Goal: Information Seeking & Learning: Check status

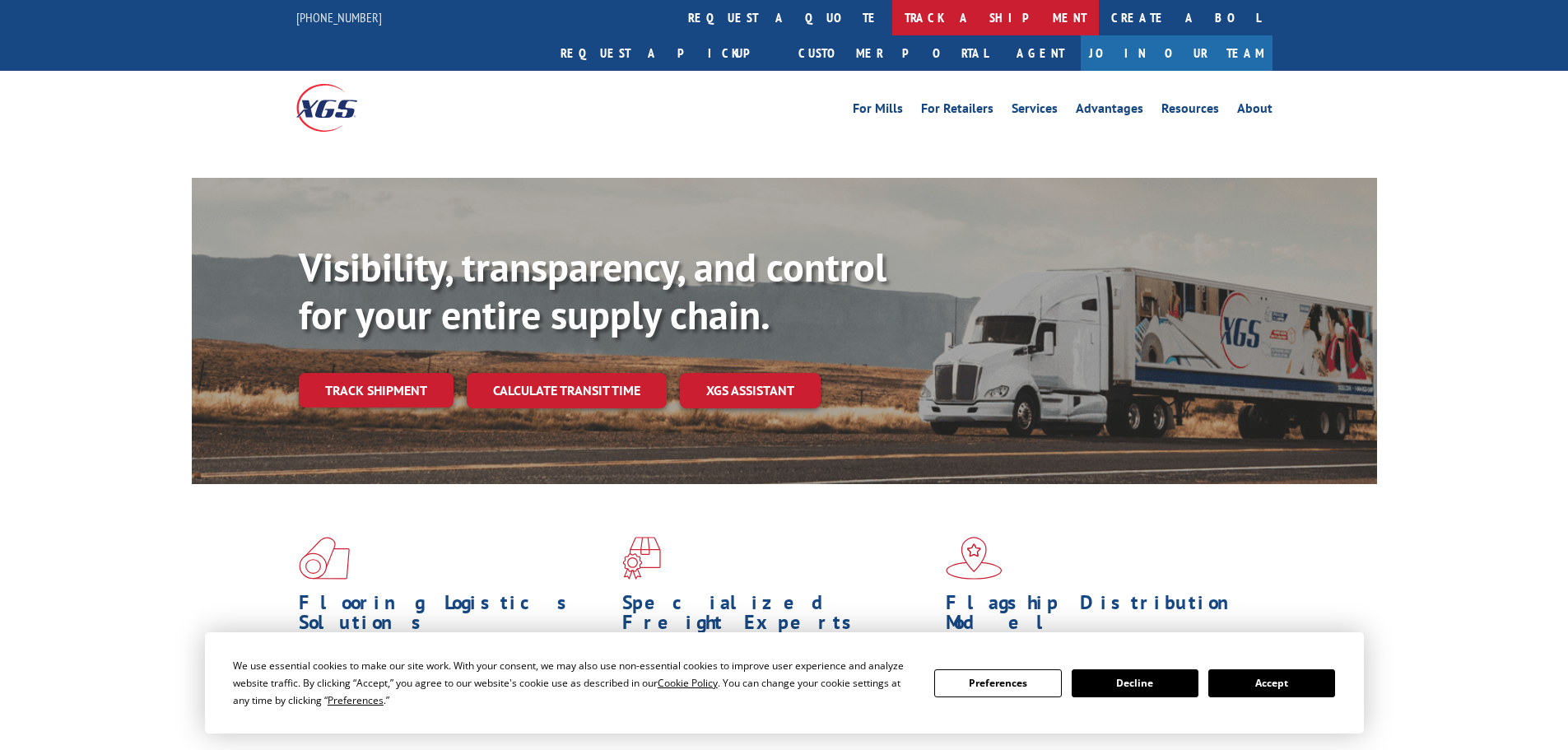
click at [892, 27] on link "track a shipment" at bounding box center [995, 18] width 207 height 35
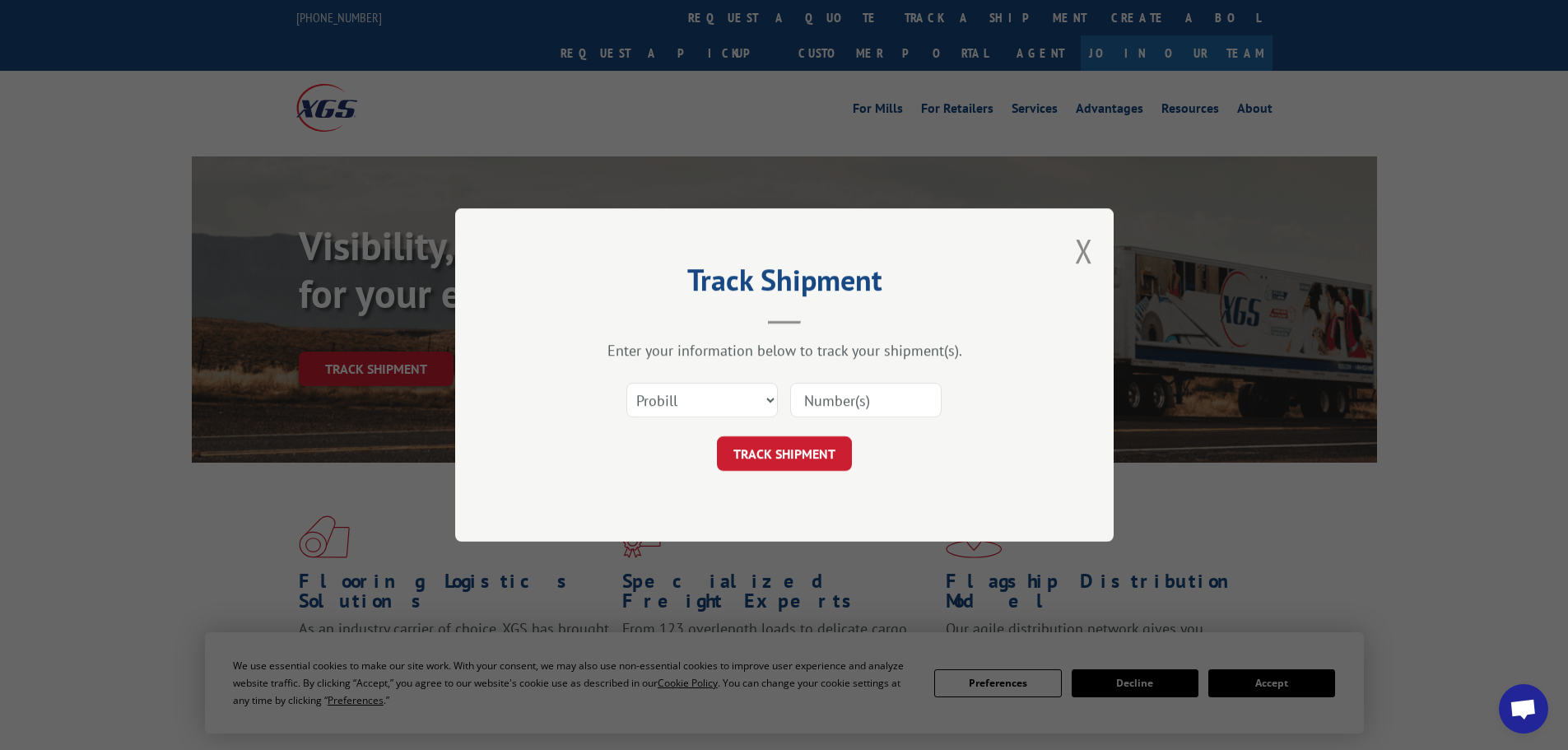
click at [669, 400] on select "Select category... Probill BOL PO" at bounding box center [702, 399] width 151 height 34
select select "po"
click at [627, 383] on select "Select category... Probill BOL PO" at bounding box center [702, 399] width 151 height 34
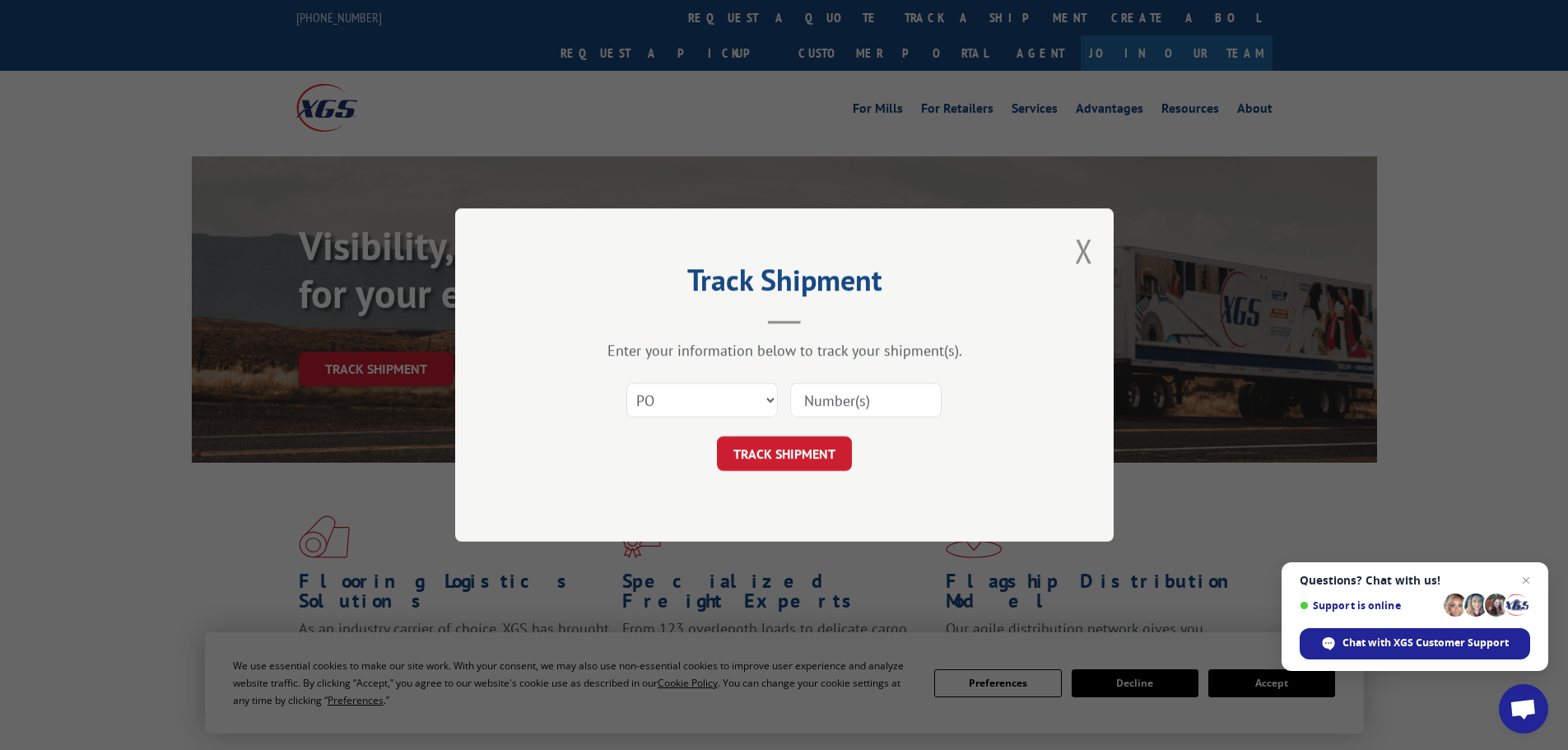
click at [811, 403] on input at bounding box center [865, 399] width 151 height 34
paste input "26530891"
type input "26530891"
click at [787, 466] on button "TRACK SHIPMENT" at bounding box center [784, 453] width 135 height 34
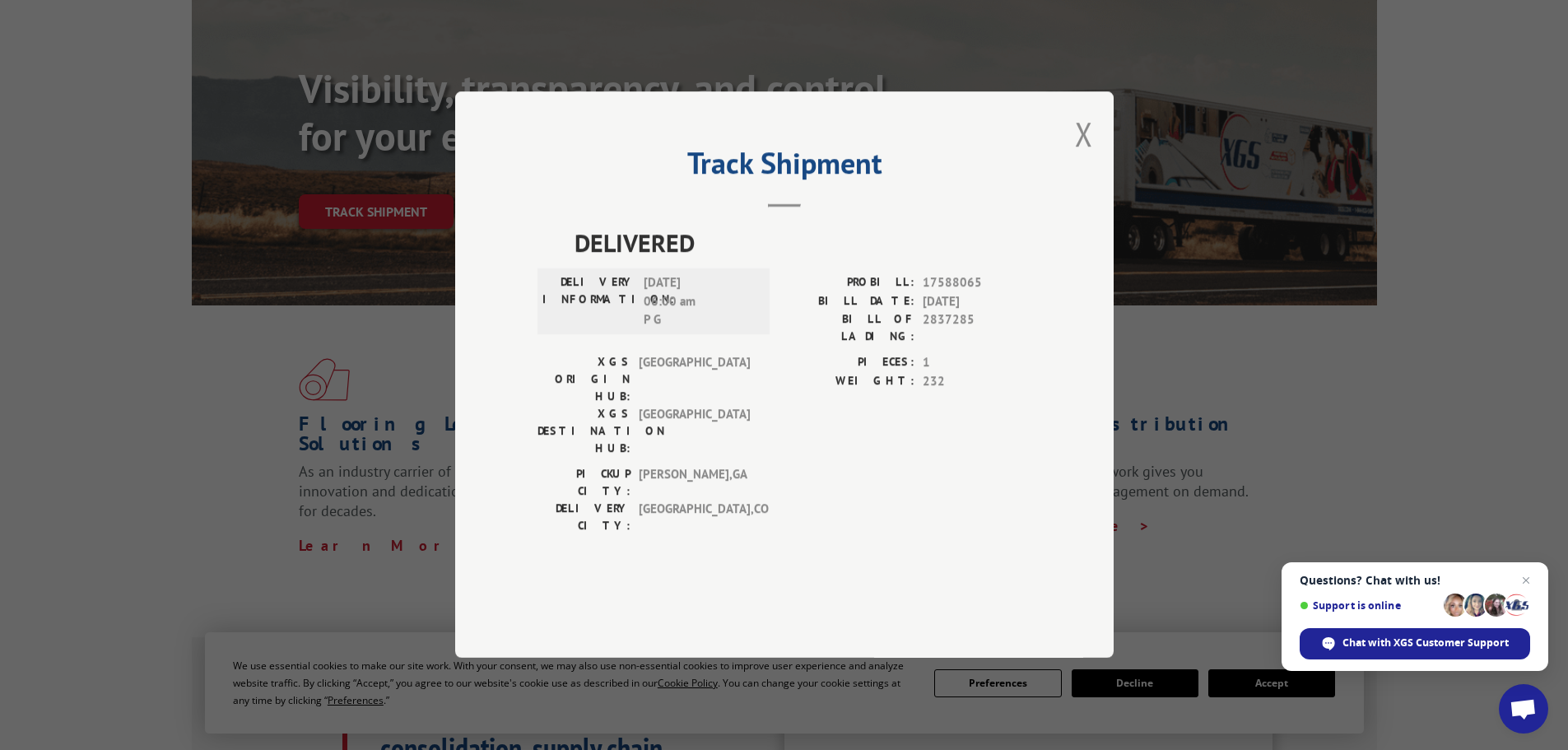
scroll to position [165, 0]
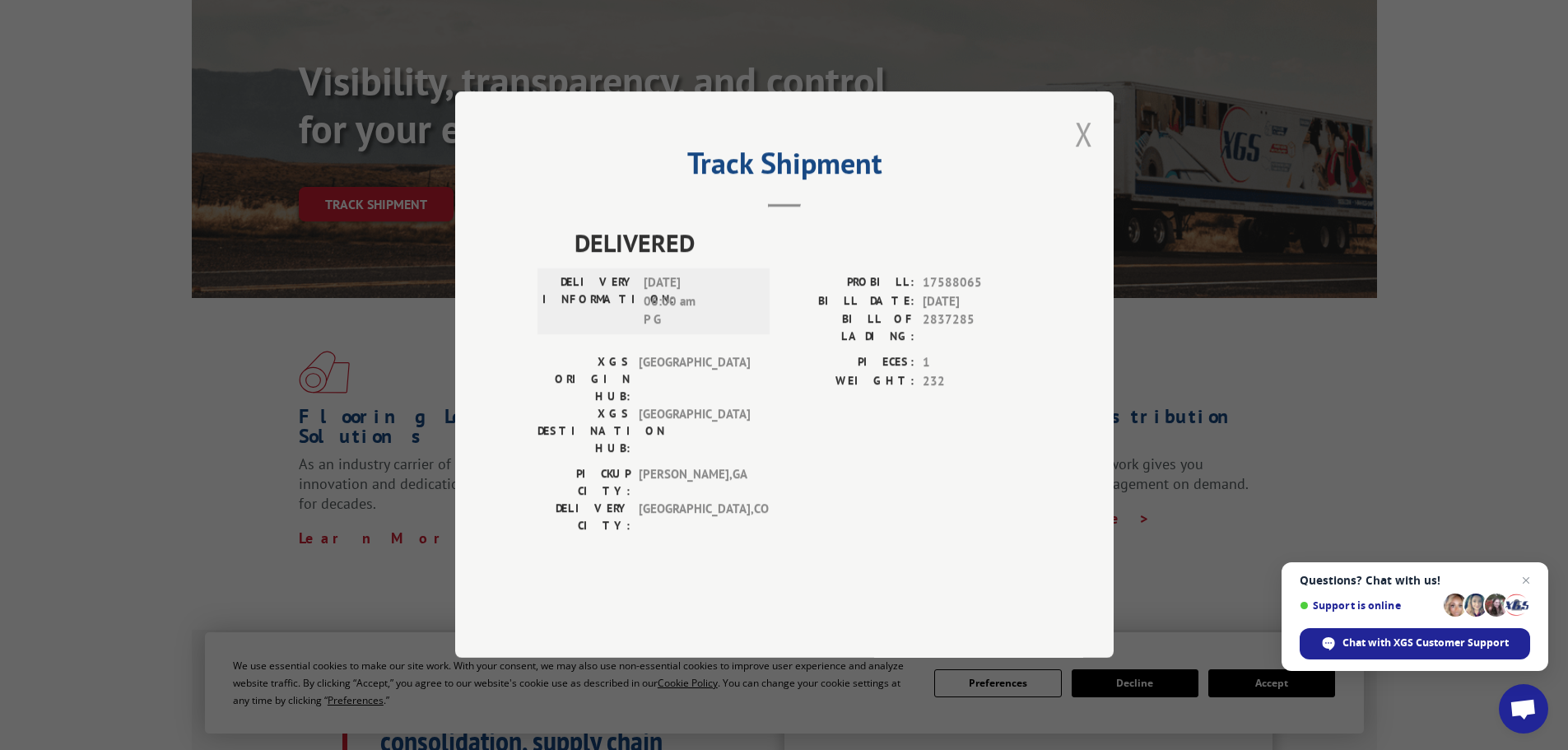
click at [1082, 156] on button "Close modal" at bounding box center [1084, 134] width 18 height 44
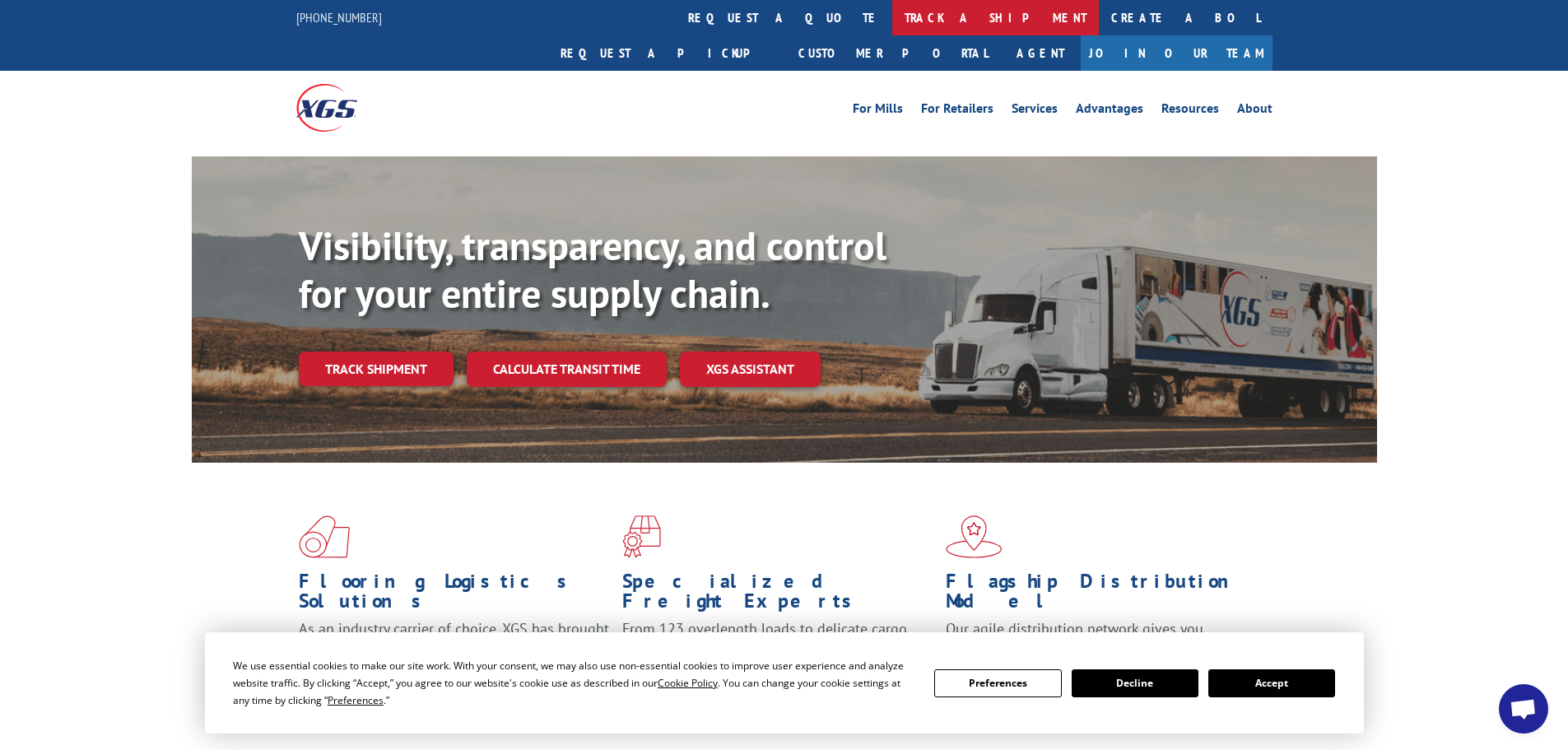
click at [892, 23] on link "track a shipment" at bounding box center [995, 18] width 207 height 35
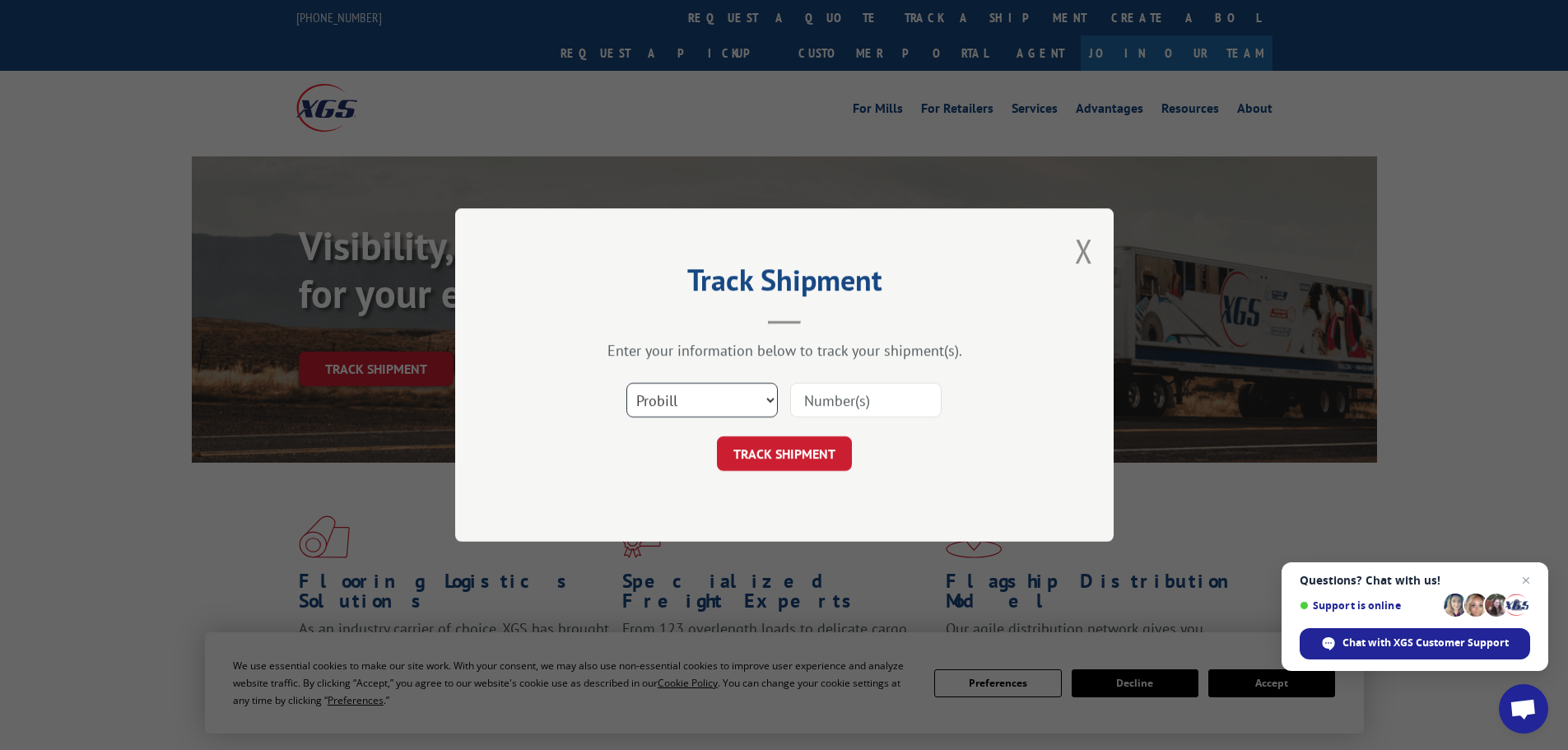
click at [715, 393] on select "Select category... Probill BOL PO" at bounding box center [702, 399] width 151 height 34
select select "po"
click at [627, 383] on select "Select category... Probill BOL PO" at bounding box center [702, 399] width 151 height 34
click at [838, 393] on input at bounding box center [865, 399] width 151 height 34
paste input "26530898"
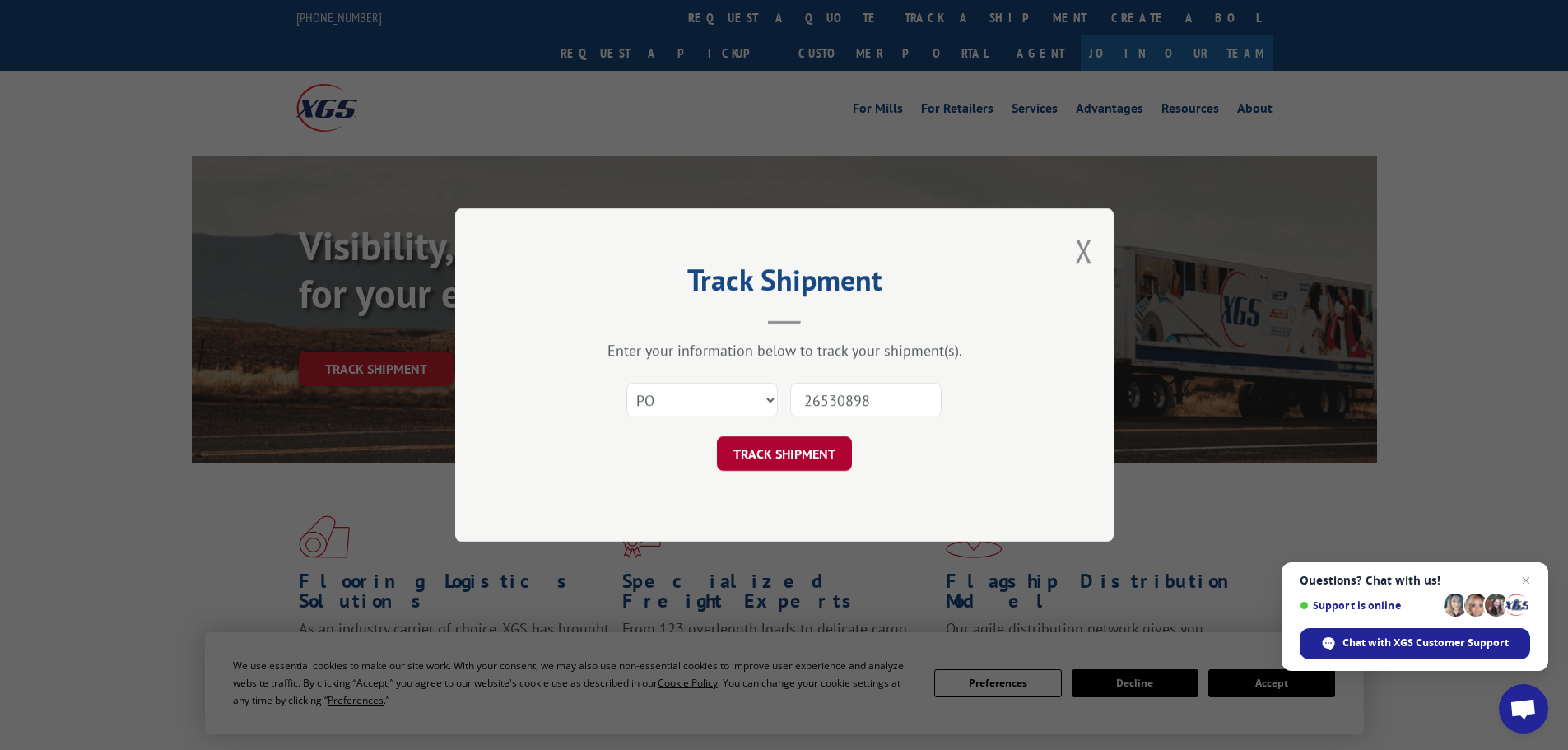
type input "26530898"
click at [790, 450] on button "TRACK SHIPMENT" at bounding box center [784, 453] width 135 height 34
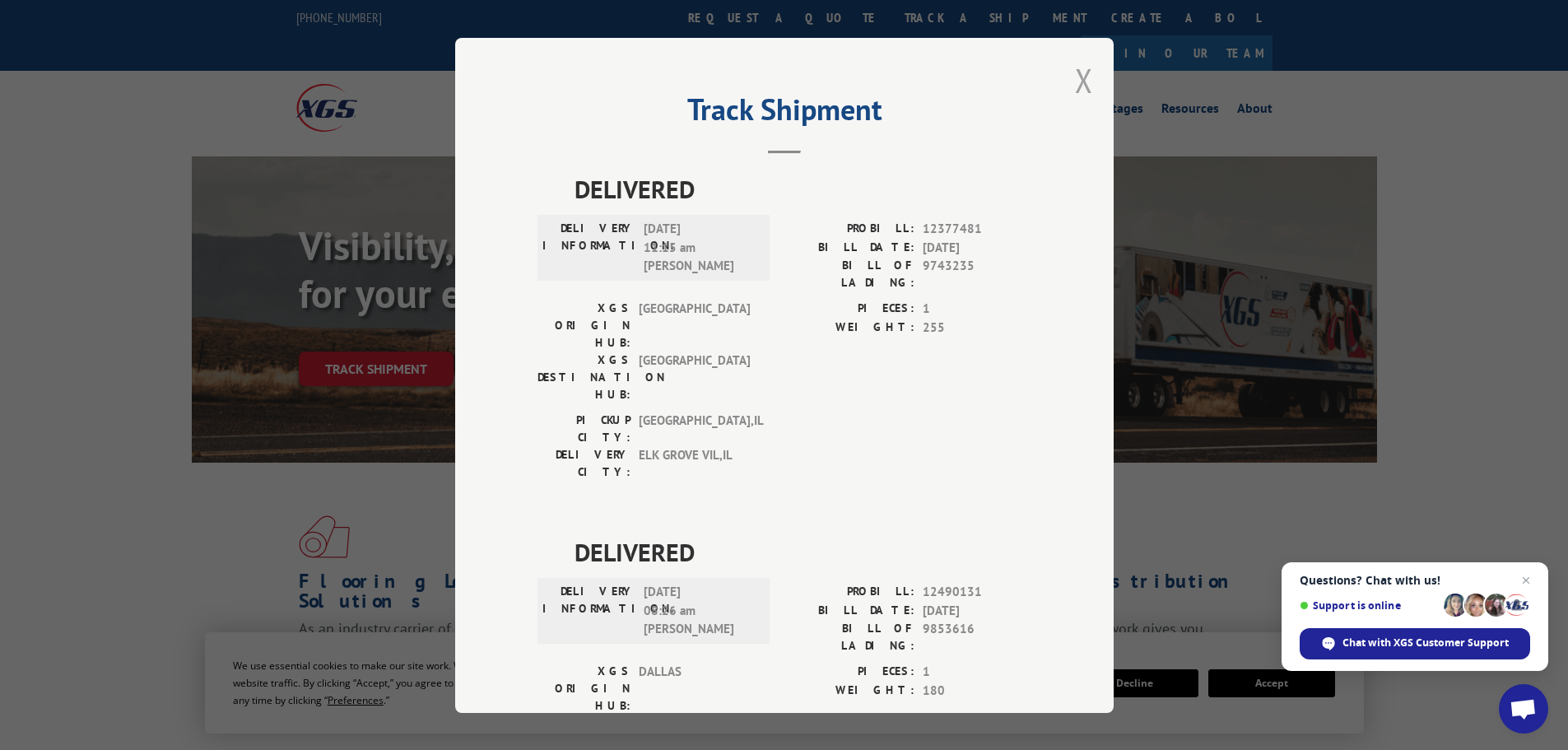
click at [1083, 84] on button "Close modal" at bounding box center [1084, 80] width 18 height 44
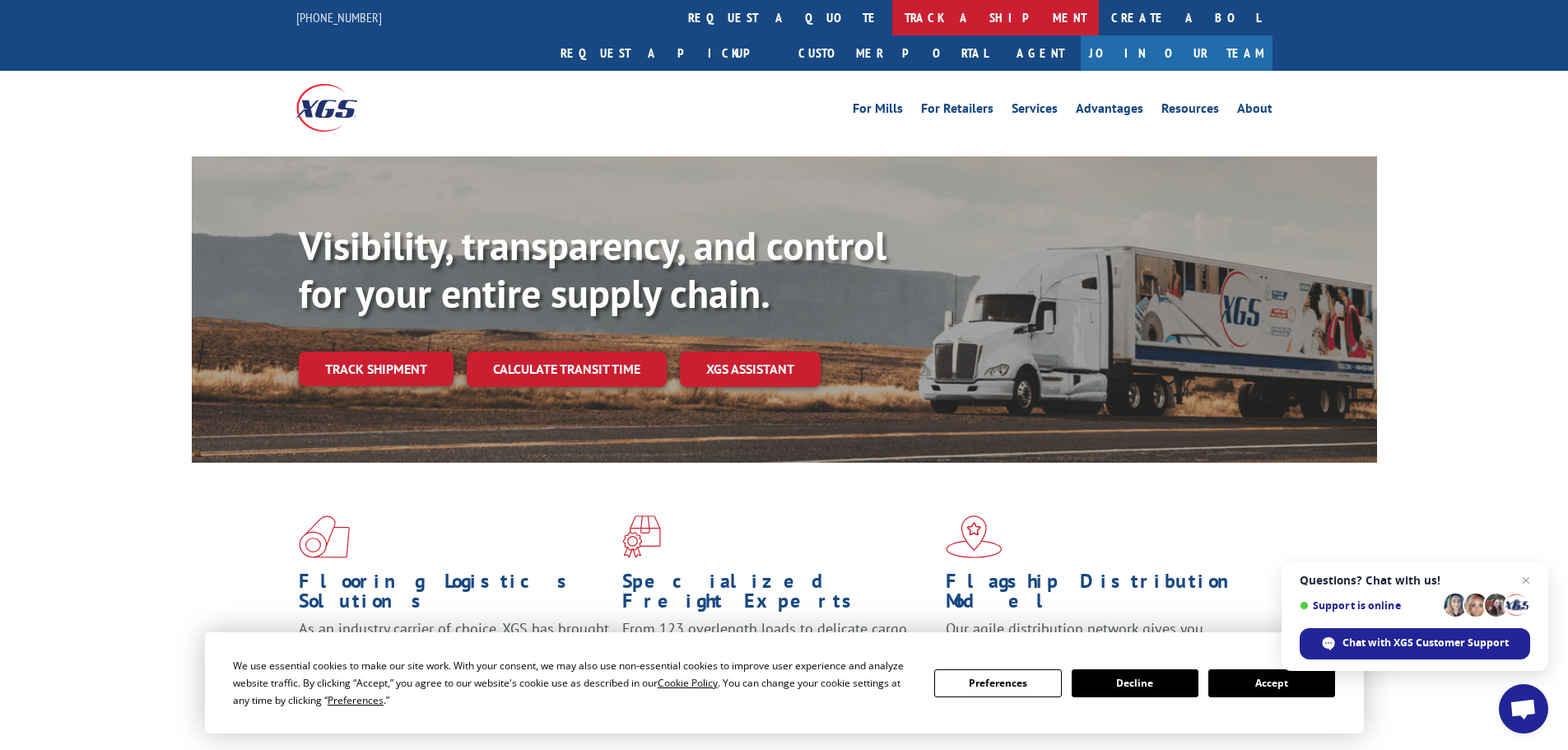
click at [892, 12] on link "track a shipment" at bounding box center [995, 18] width 207 height 35
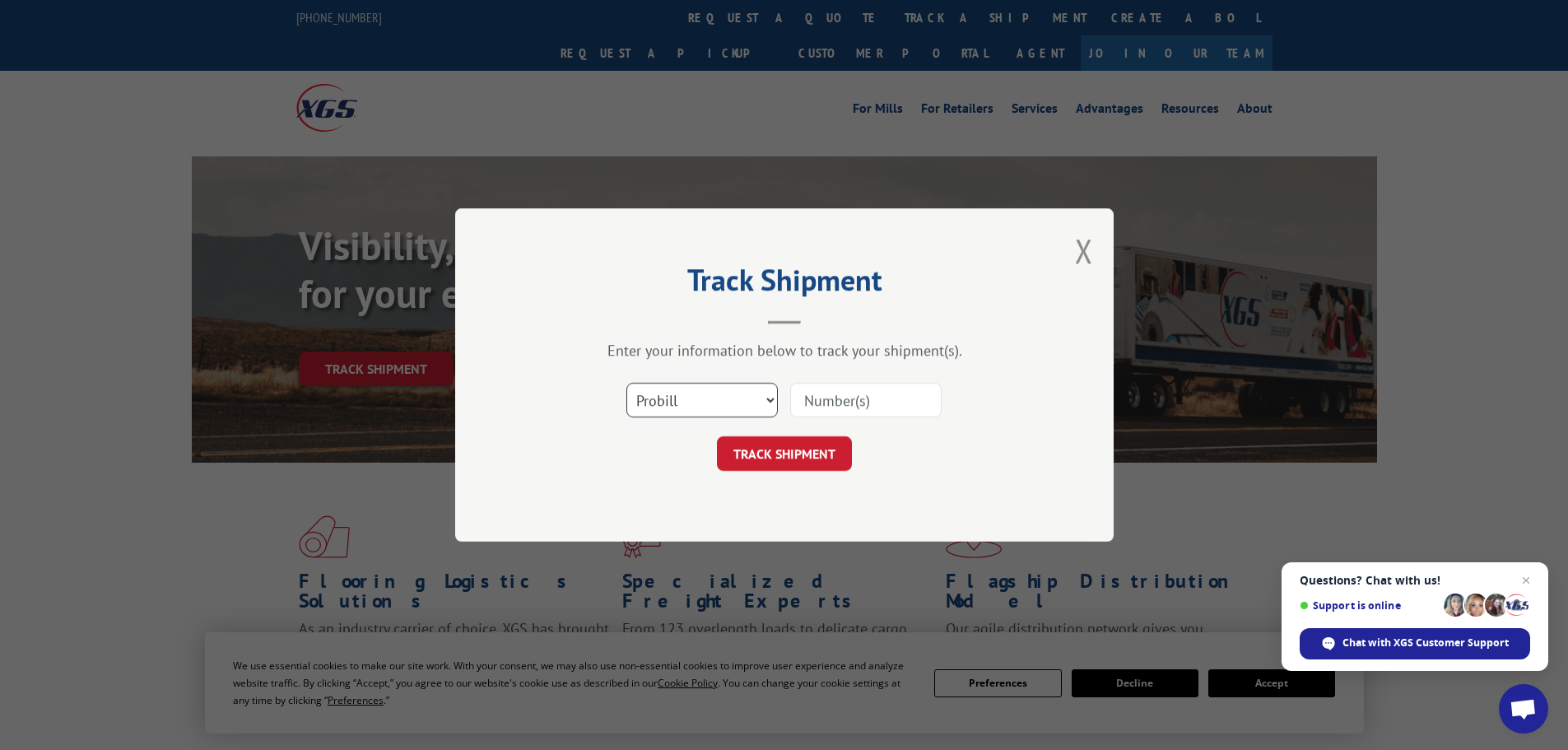
click at [710, 406] on select "Select category... Probill BOL PO" at bounding box center [702, 399] width 151 height 34
select select "po"
click at [627, 383] on select "Select category... Probill BOL PO" at bounding box center [702, 399] width 151 height 34
click at [888, 405] on input at bounding box center [865, 399] width 151 height 34
paste input "26530870"
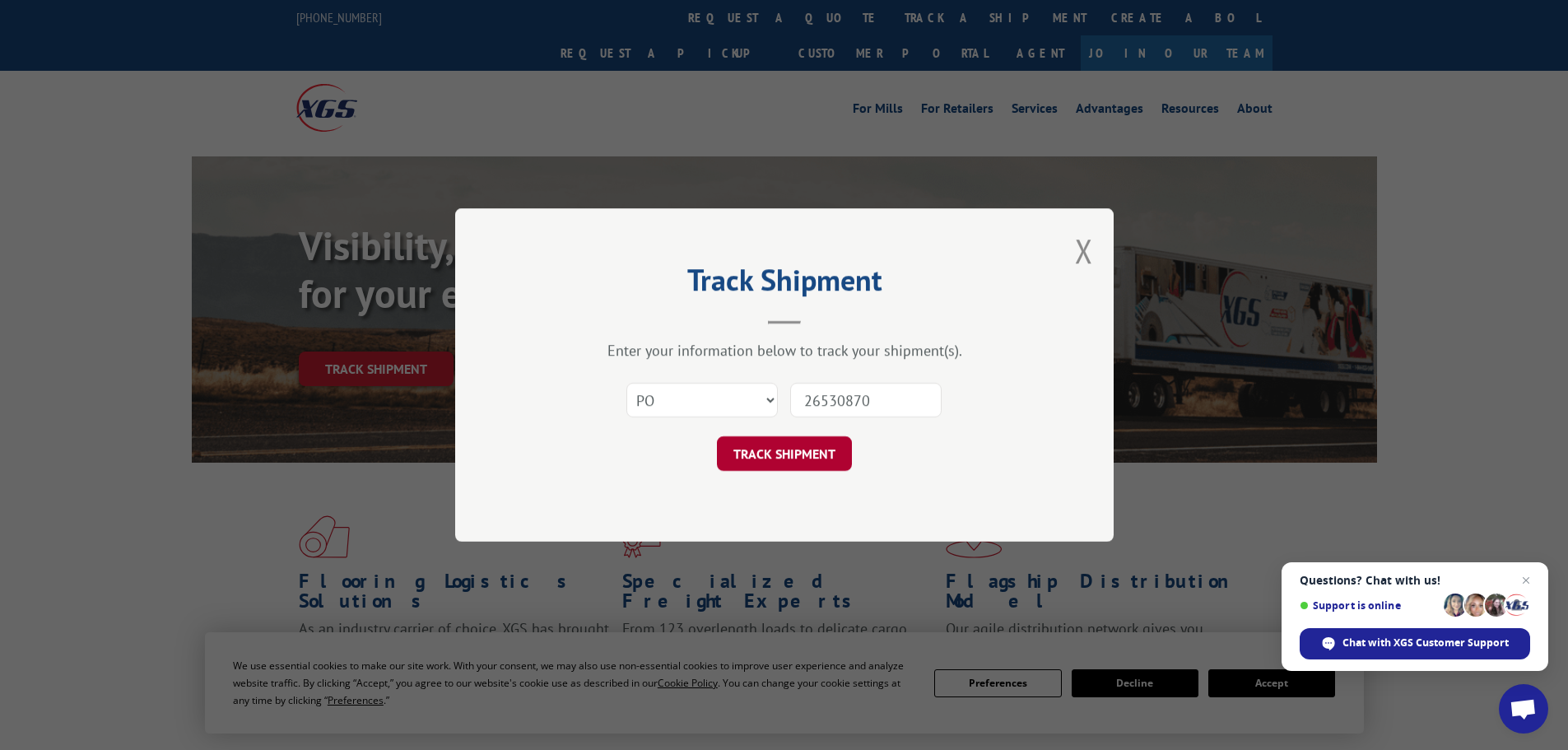
type input "26530870"
click at [807, 447] on button "TRACK SHIPMENT" at bounding box center [784, 453] width 135 height 34
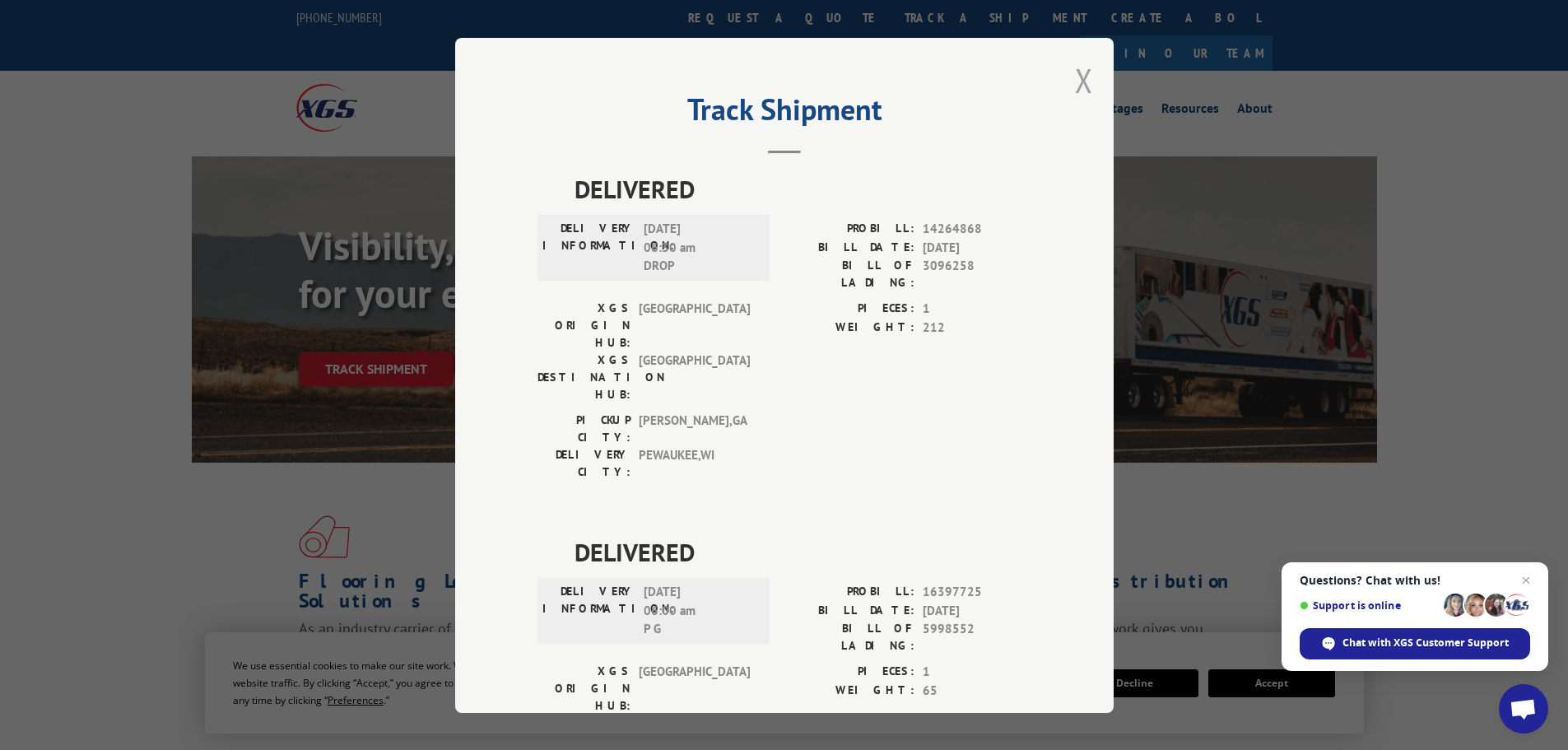
click at [1081, 80] on button "Close modal" at bounding box center [1084, 80] width 18 height 44
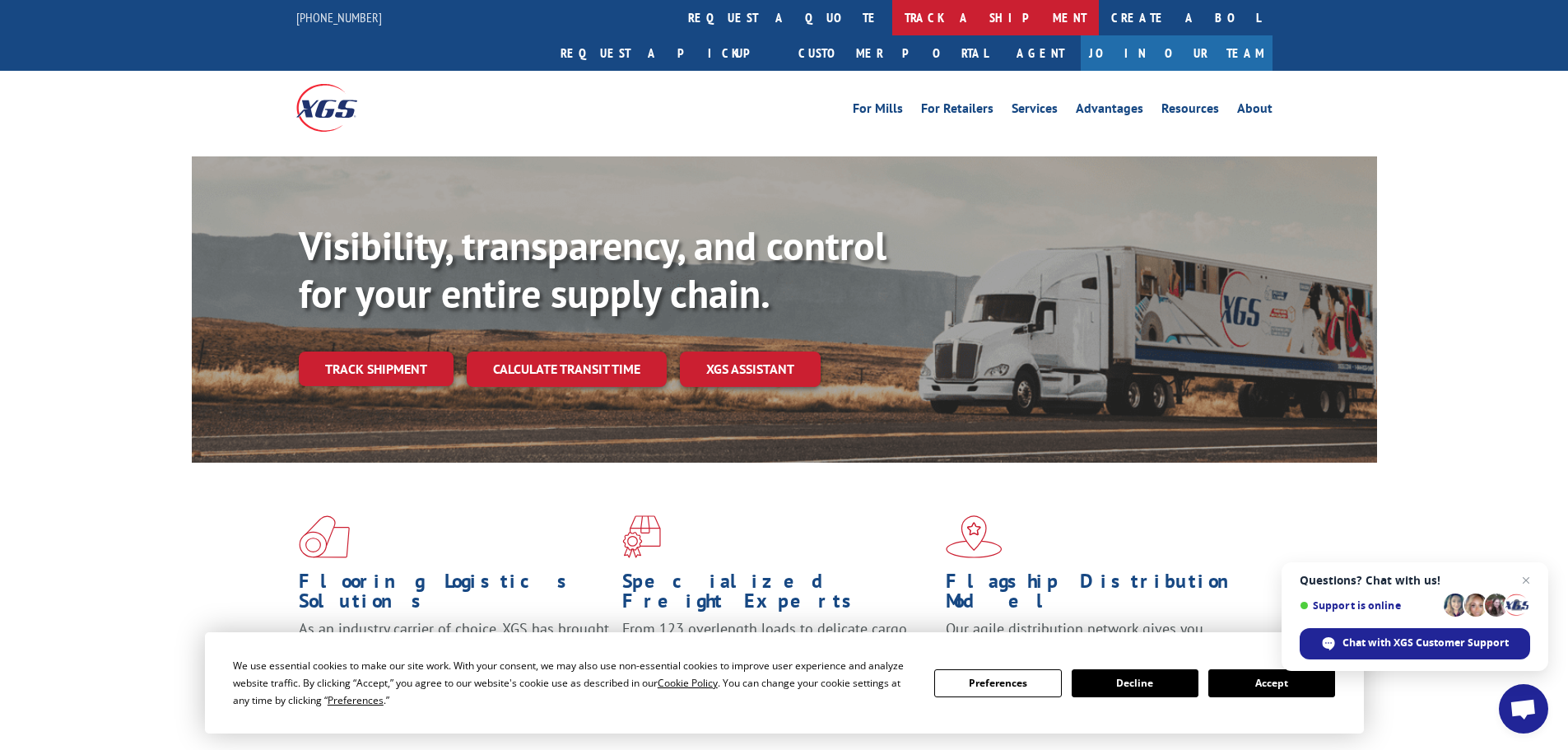
click at [892, 14] on link "track a shipment" at bounding box center [995, 18] width 207 height 35
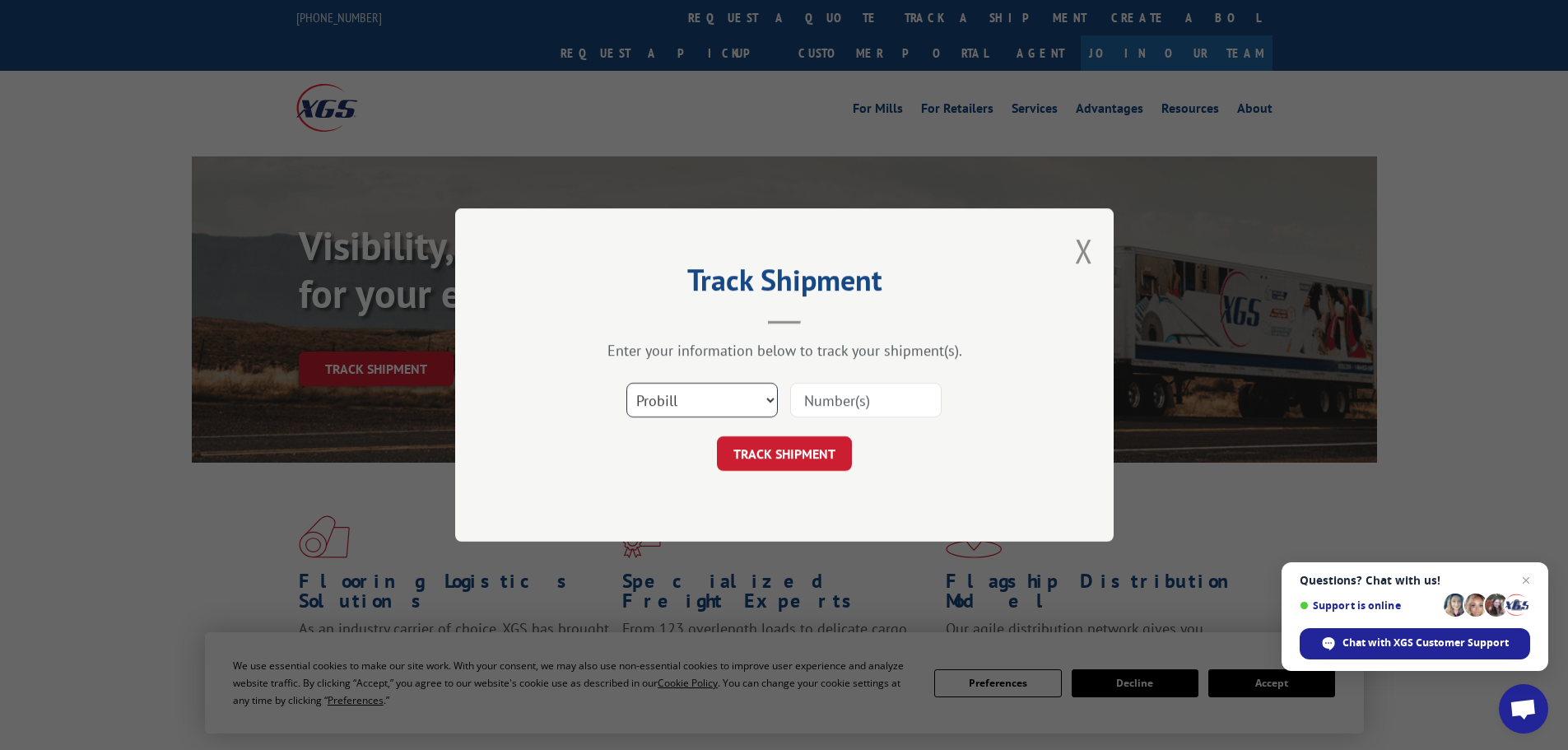
click at [707, 391] on select "Select category... Probill BOL PO" at bounding box center [702, 399] width 151 height 34
select select "po"
click at [627, 383] on select "Select category... Probill BOL PO" at bounding box center [702, 399] width 151 height 34
click at [828, 403] on input at bounding box center [865, 399] width 151 height 34
paste input "26457288"
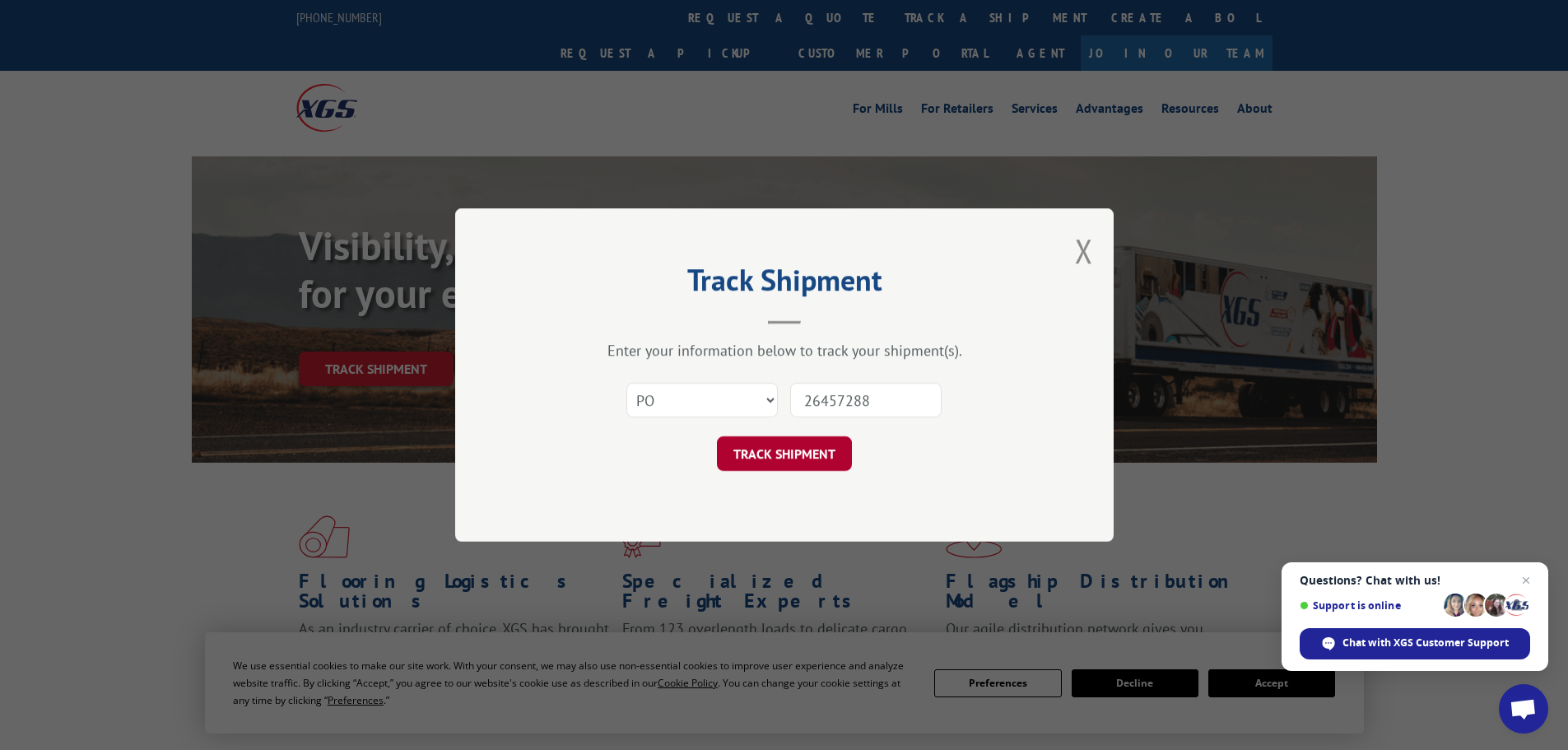
type input "26457288"
click at [802, 462] on button "TRACK SHIPMENT" at bounding box center [784, 453] width 135 height 34
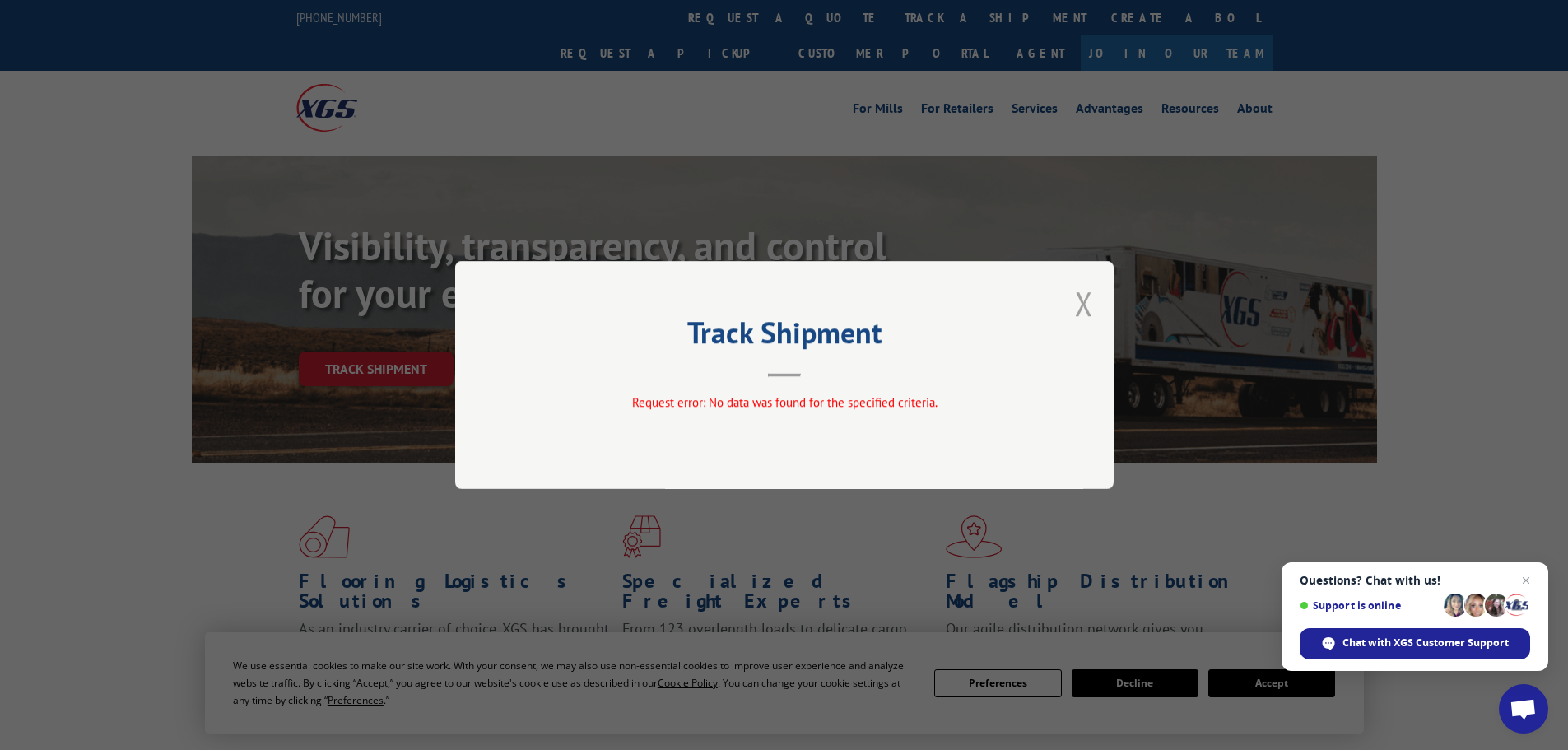
click at [1082, 299] on button "Close modal" at bounding box center [1084, 303] width 18 height 44
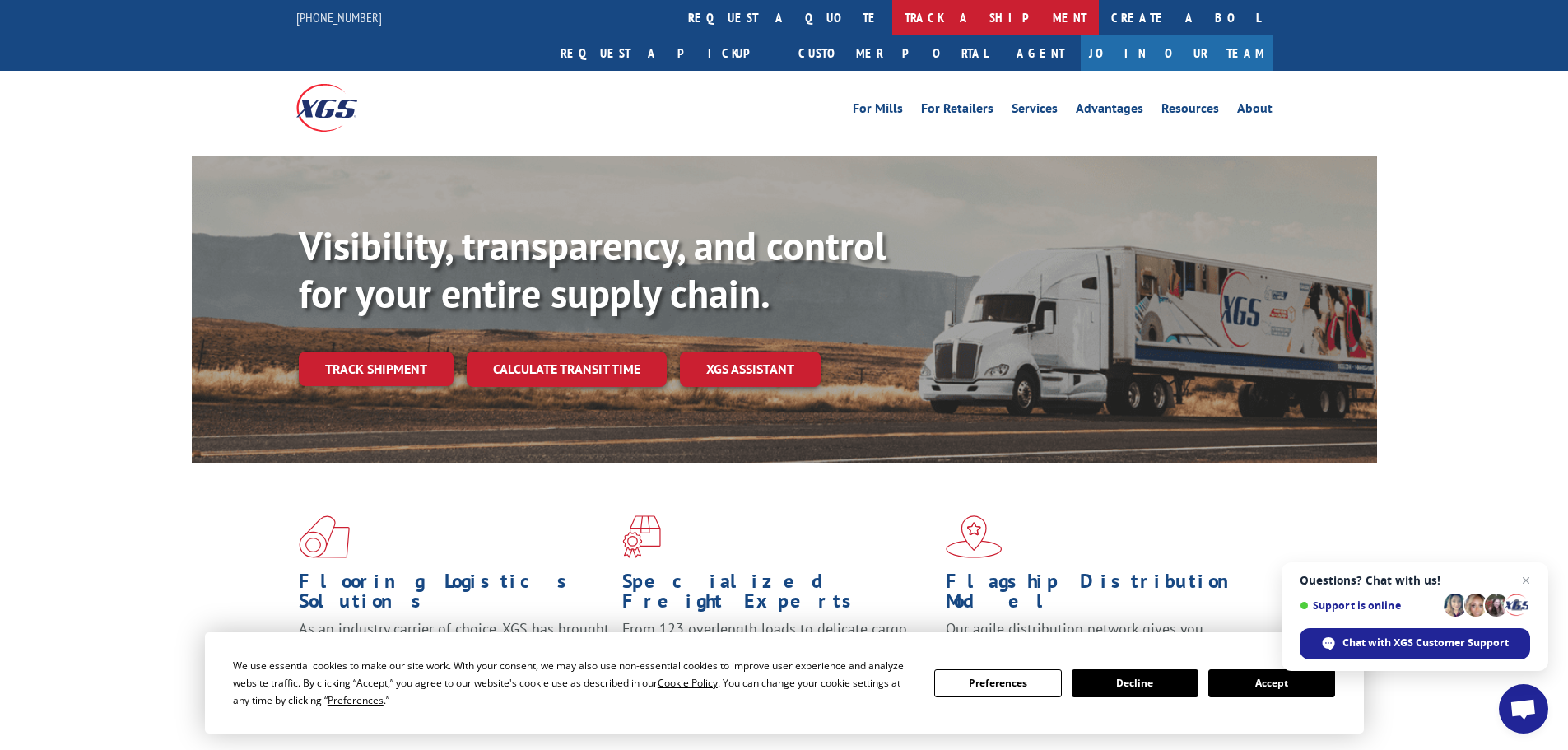
click at [892, 23] on link "track a shipment" at bounding box center [995, 18] width 207 height 35
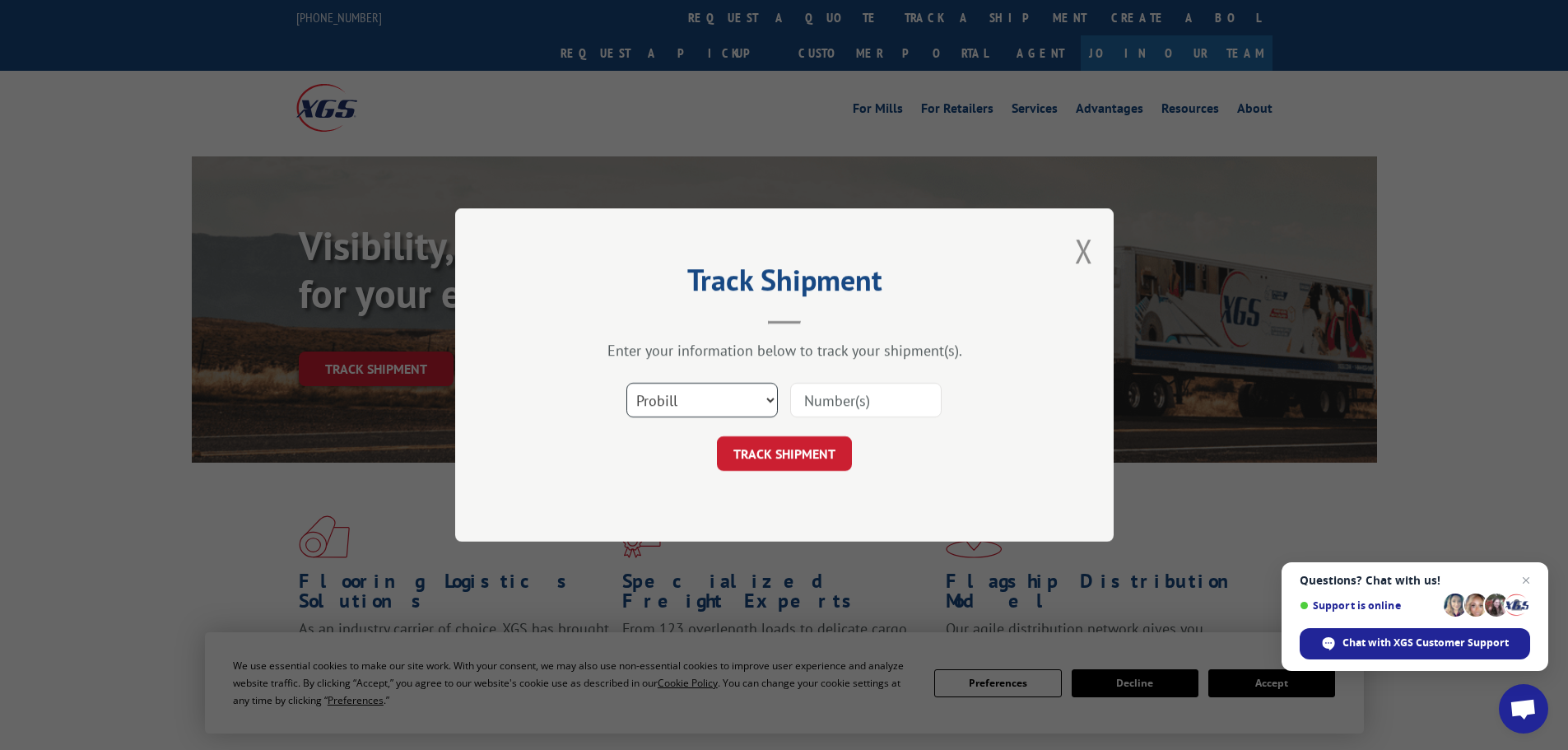
click at [761, 388] on select "Select category... Probill BOL PO" at bounding box center [702, 399] width 151 height 34
select select "po"
click at [627, 383] on select "Select category... Probill BOL PO" at bounding box center [702, 399] width 151 height 34
click at [830, 408] on input at bounding box center [865, 399] width 151 height 34
paste input "26530908"
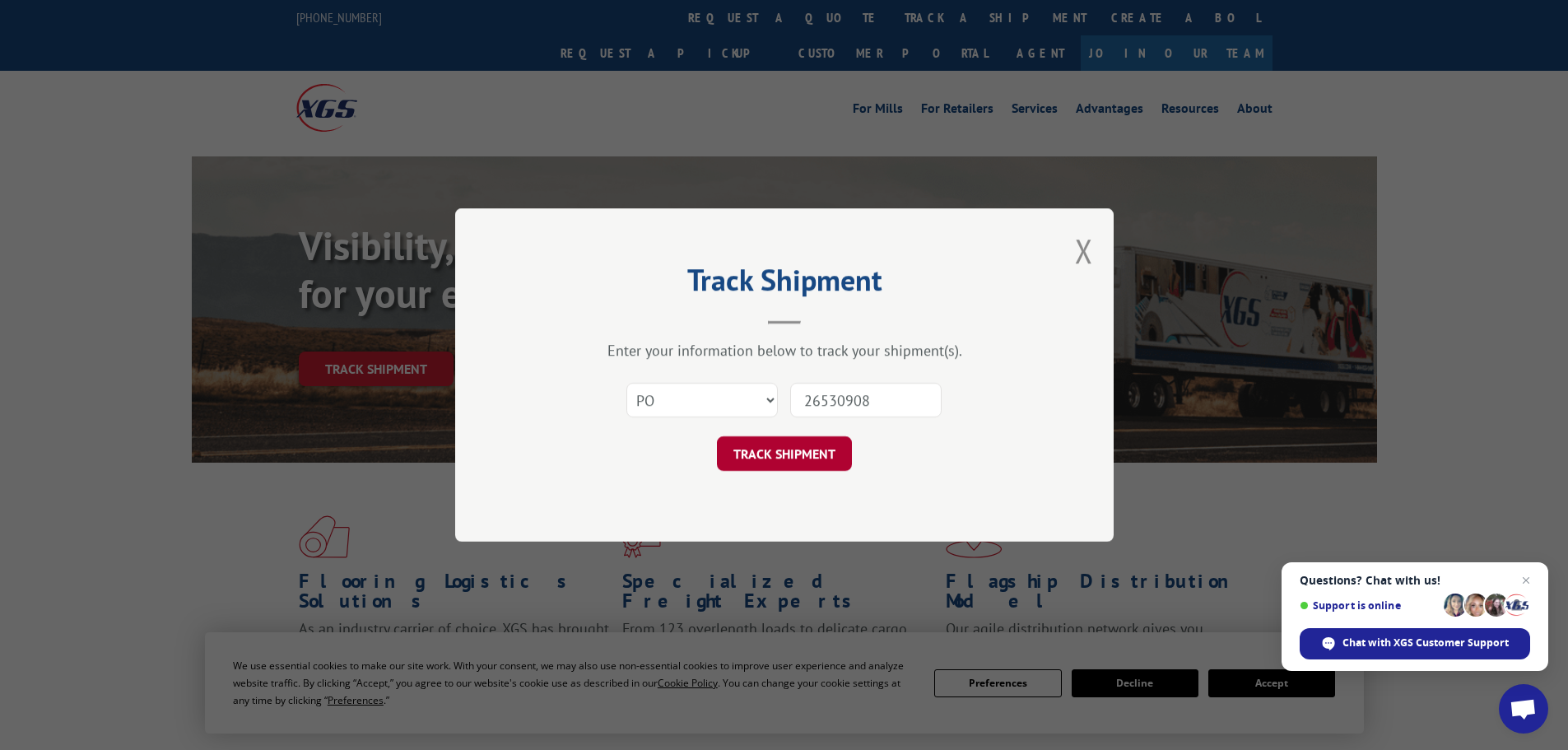
type input "26530908"
click at [759, 455] on button "TRACK SHIPMENT" at bounding box center [784, 453] width 135 height 34
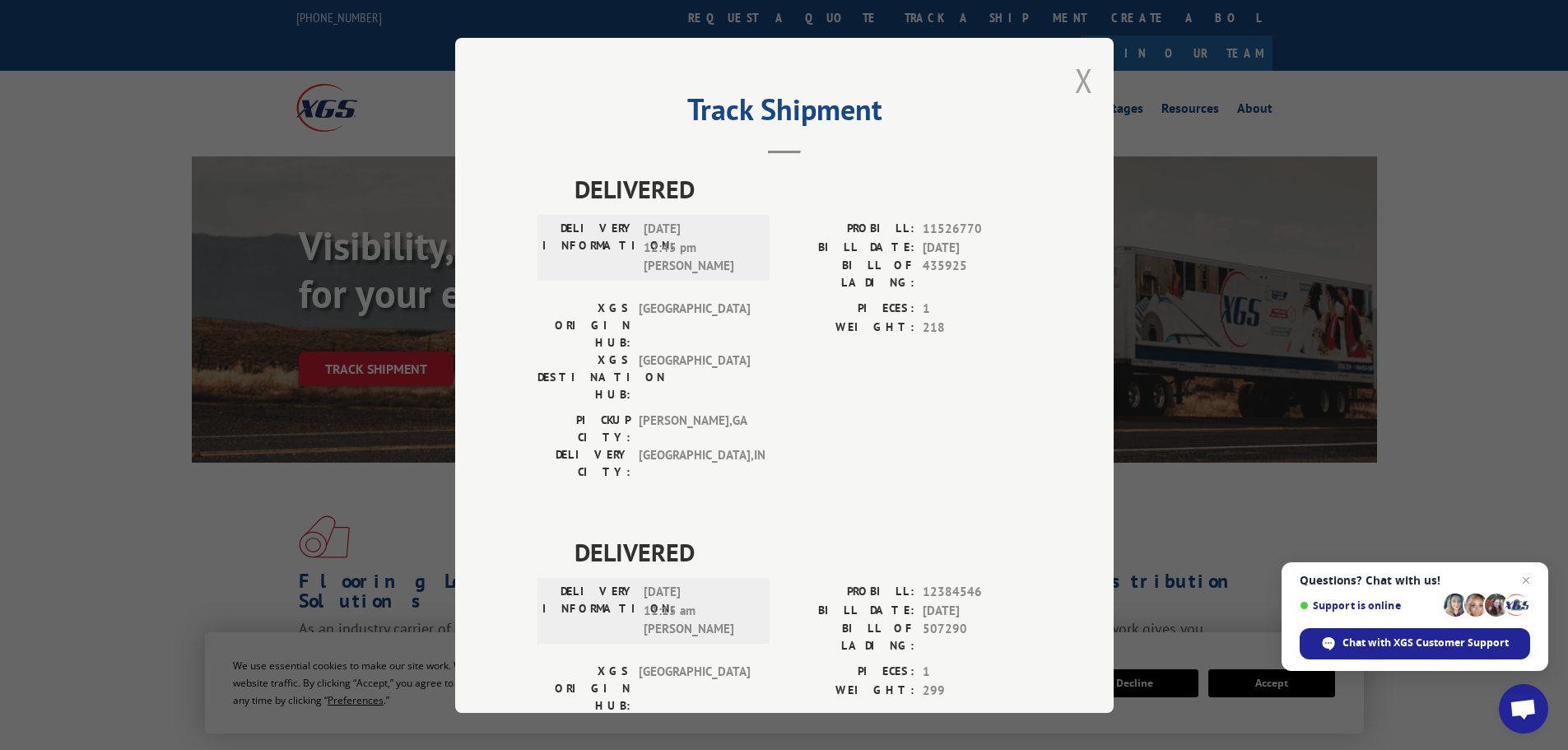
click at [1075, 73] on button "Close modal" at bounding box center [1084, 80] width 18 height 44
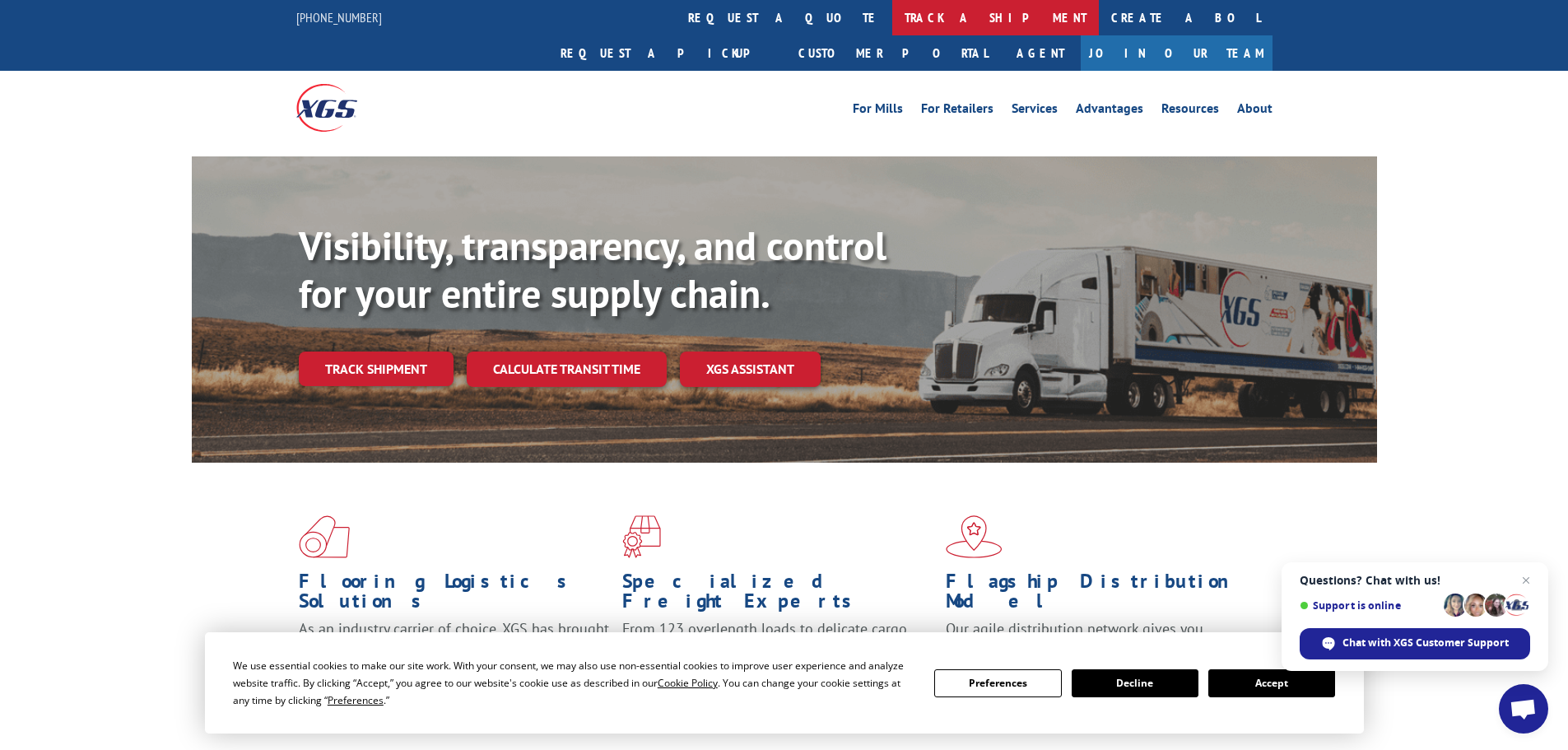
drag, startPoint x: 737, startPoint y: 24, endPoint x: 730, endPoint y: 39, distance: 16.6
click at [892, 23] on link "track a shipment" at bounding box center [995, 18] width 207 height 35
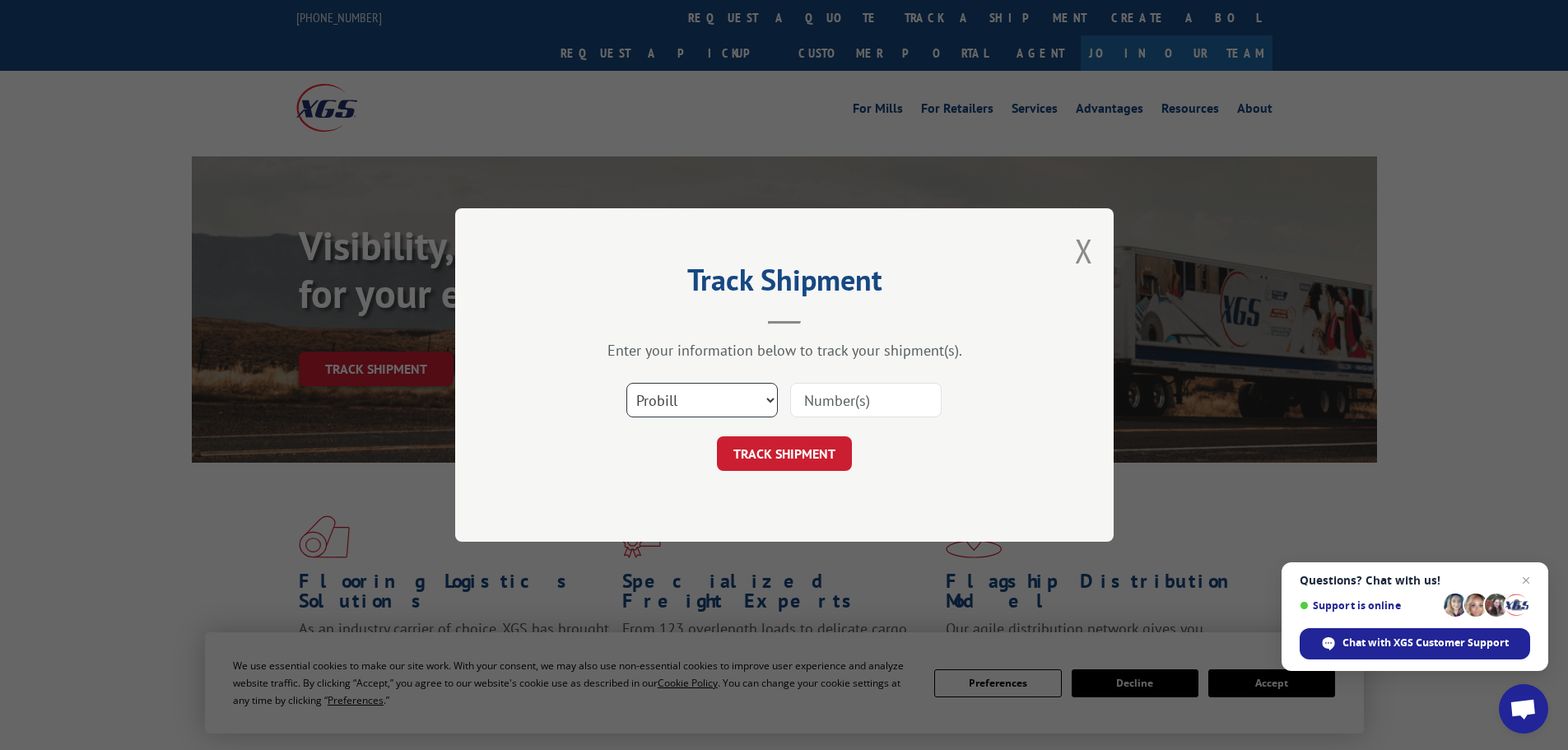
click at [687, 395] on select "Select category... Probill BOL PO" at bounding box center [702, 399] width 151 height 34
select select "po"
click at [627, 383] on select "Select category... Probill BOL PO" at bounding box center [702, 399] width 151 height 34
click at [859, 403] on input at bounding box center [865, 399] width 151 height 34
paste input "26530801"
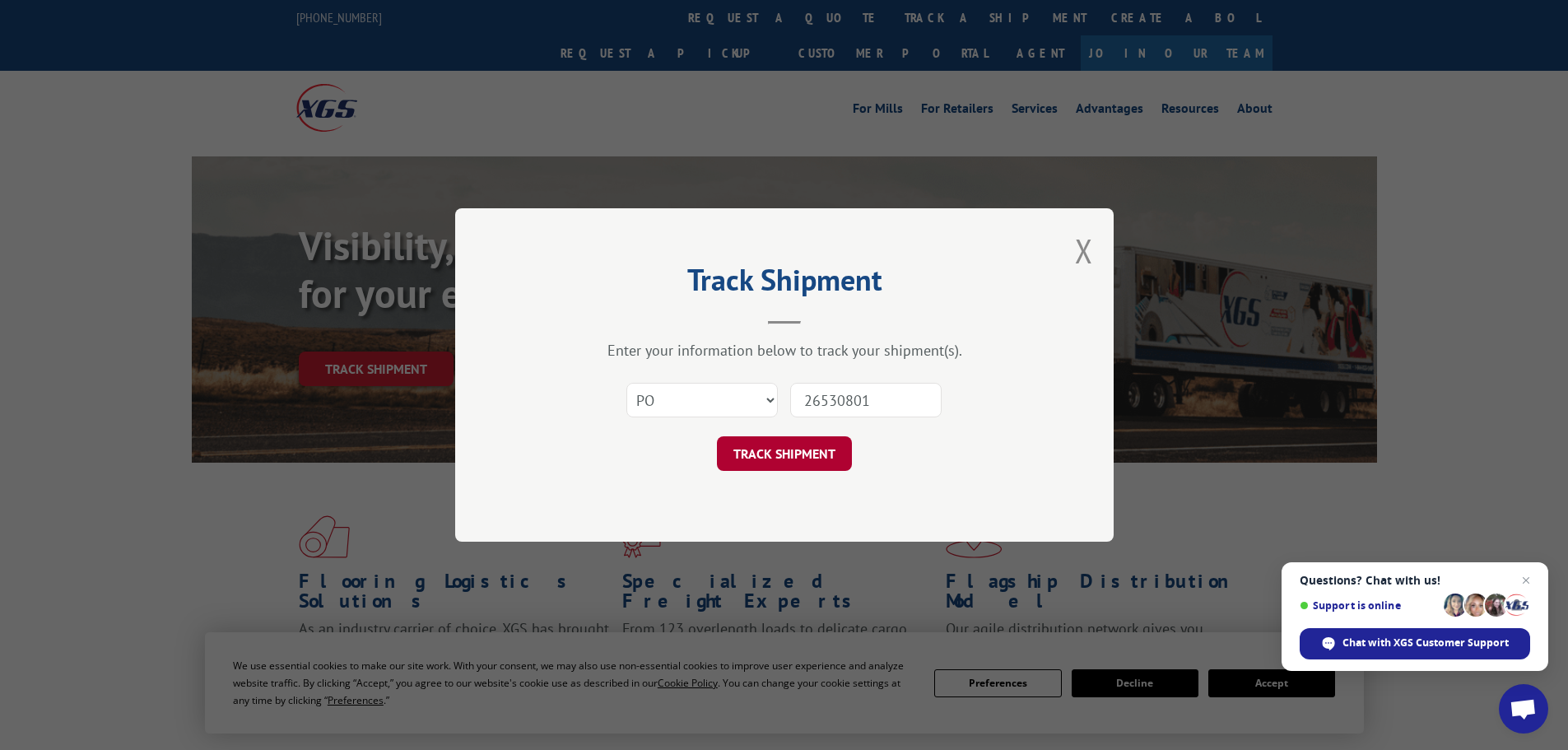
type input "26530801"
click at [798, 460] on button "TRACK SHIPMENT" at bounding box center [784, 453] width 135 height 34
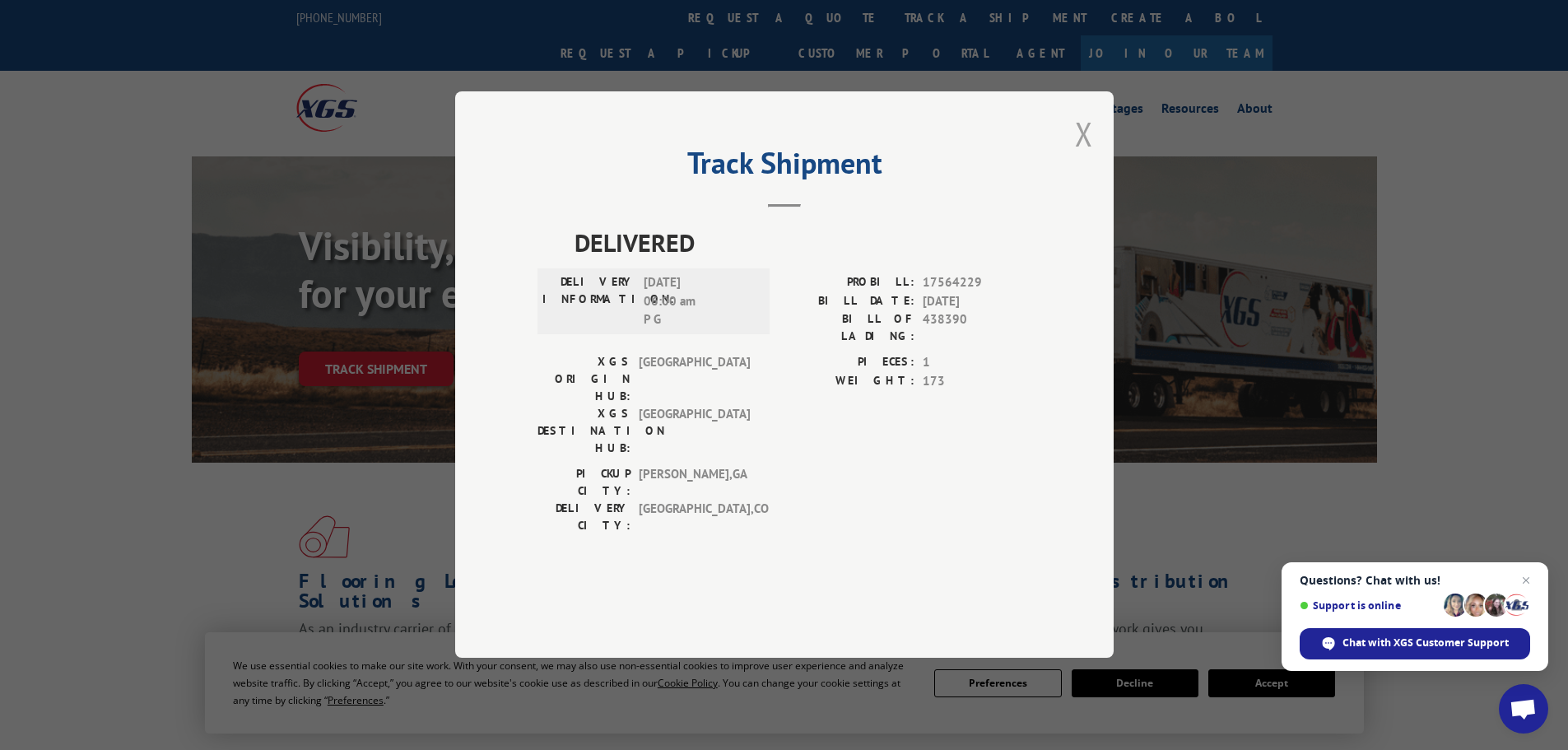
click at [1091, 156] on button "Close modal" at bounding box center [1084, 134] width 18 height 44
